Goal: Check status

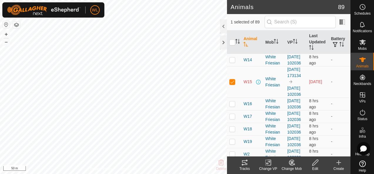
scroll to position [64, 0]
click at [256, 84] on span at bounding box center [258, 81] width 5 height 5
click at [257, 84] on span at bounding box center [258, 81] width 5 height 5
click at [256, 84] on span at bounding box center [258, 81] width 5 height 5
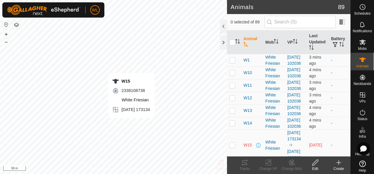
checkbox input "true"
